Goal: Find specific page/section: Find specific page/section

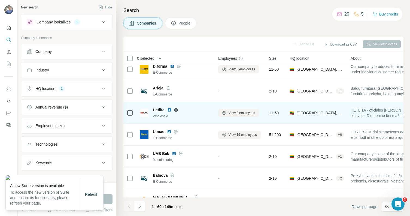
scroll to position [7, 0]
click at [170, 107] on img at bounding box center [169, 109] width 4 height 4
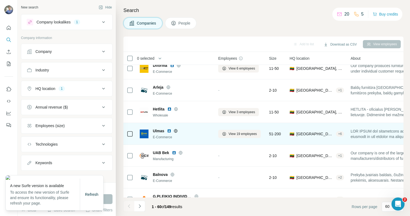
click at [169, 130] on img at bounding box center [169, 131] width 4 height 4
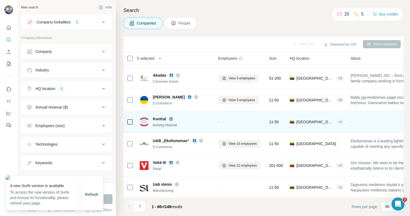
scroll to position [392, 0]
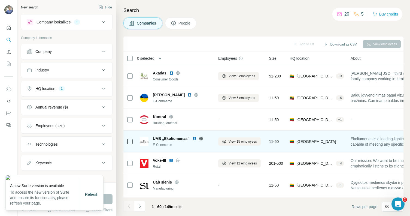
click at [193, 138] on img at bounding box center [194, 138] width 4 height 4
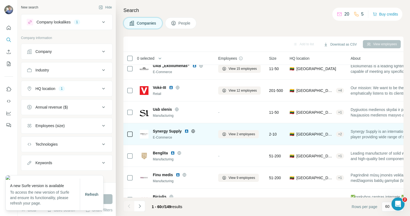
scroll to position [465, 0]
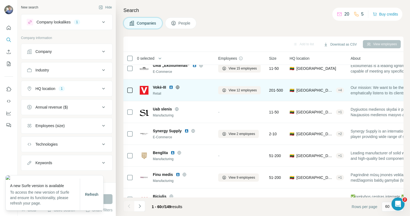
click at [172, 87] on img at bounding box center [171, 87] width 4 height 4
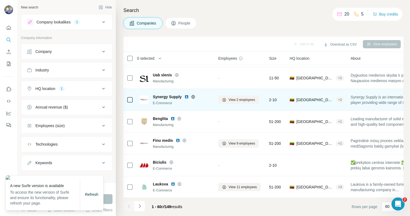
scroll to position [507, 0]
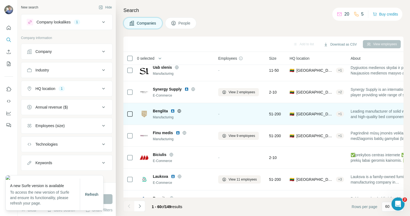
click at [173, 110] on img at bounding box center [173, 111] width 4 height 4
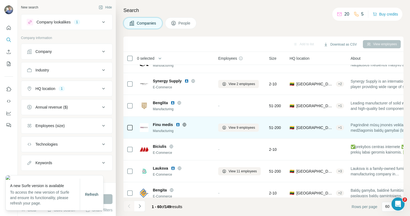
scroll to position [547, 0]
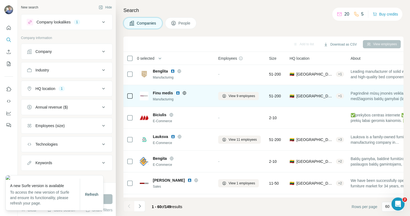
click at [177, 93] on img at bounding box center [178, 93] width 4 height 4
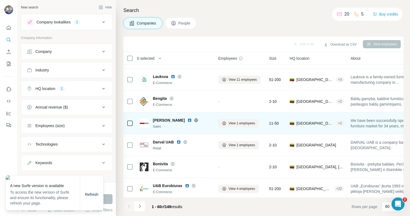
scroll to position [601, 0]
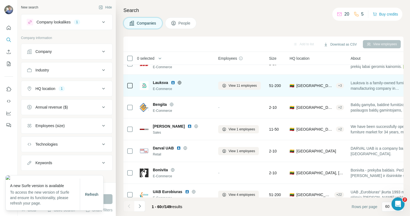
click at [173, 83] on img at bounding box center [173, 82] width 4 height 4
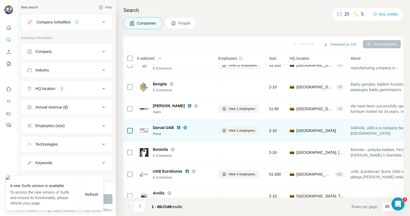
scroll to position [662, 0]
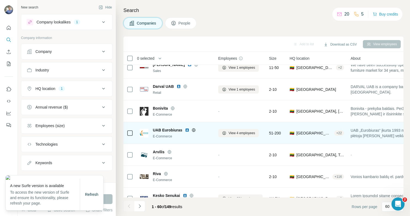
click at [187, 130] on img at bounding box center [187, 130] width 4 height 4
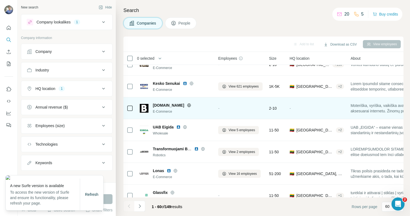
scroll to position [786, 0]
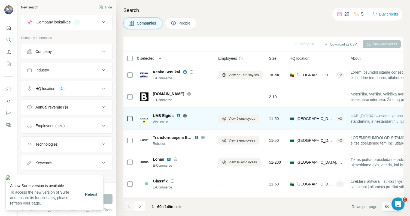
click at [180, 115] on img at bounding box center [178, 115] width 4 height 4
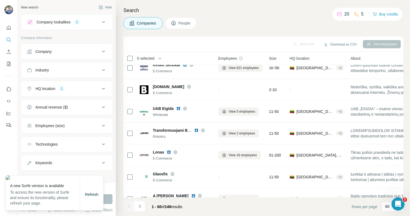
scroll to position [807, 0]
